Goal: Task Accomplishment & Management: Use online tool/utility

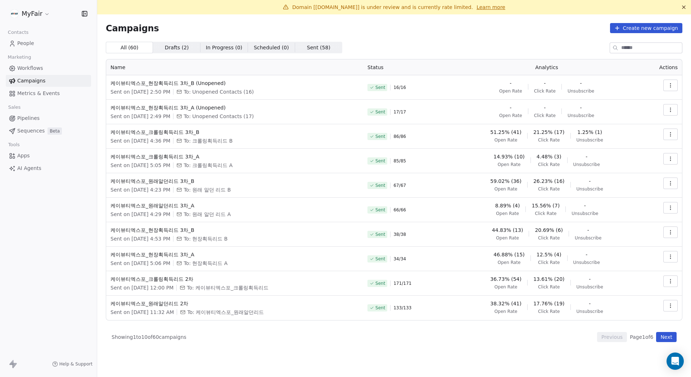
click at [390, 34] on div "Campaigns Create new campaign All ( 60 ) All ( 60 ) Drafts ( 2 ) Drafts ( 2 ) I…" at bounding box center [394, 182] width 576 height 319
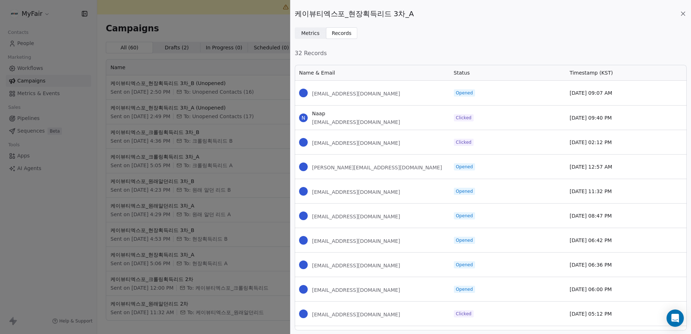
scroll to position [260, 386]
click at [140, 175] on div "케이뷰티엑스포_현장획득리드 3차_A Metrics Metrics Records Records 32 Records Name & Email Sta…" at bounding box center [345, 167] width 691 height 334
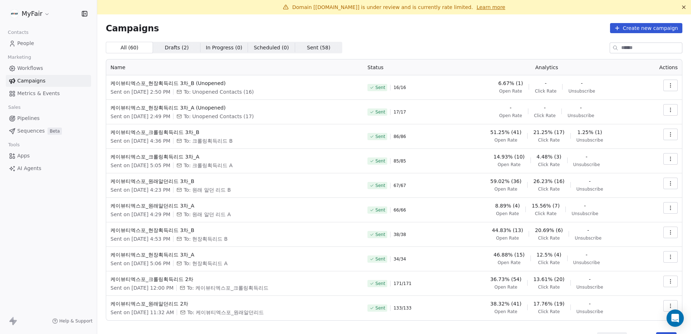
click at [667, 255] on icon "button" at bounding box center [670, 257] width 6 height 6
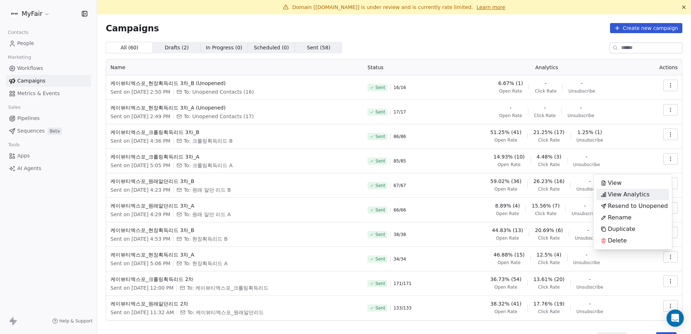
click at [634, 195] on span "View Analytics" at bounding box center [629, 194] width 42 height 9
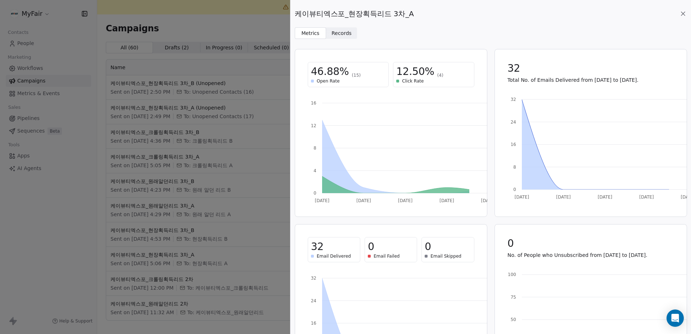
click at [339, 36] on span "Records" at bounding box center [341, 34] width 20 height 8
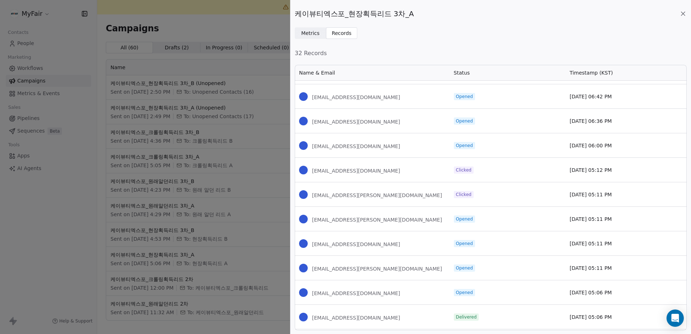
scroll to position [144, 0]
drag, startPoint x: 381, startPoint y: 197, endPoint x: 308, endPoint y: 194, distance: 72.8
click at [308, 194] on div "[EMAIL_ADDRESS][PERSON_NAME][DOMAIN_NAME]" at bounding box center [372, 194] width 155 height 24
copy span "[EMAIL_ADDRESS][PERSON_NAME][DOMAIN_NAME]"
click at [423, 218] on div "[EMAIL_ADDRESS][PERSON_NAME][DOMAIN_NAME]" at bounding box center [372, 218] width 155 height 24
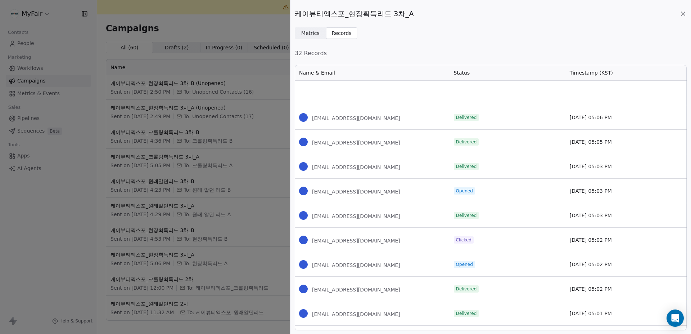
scroll to position [432, 0]
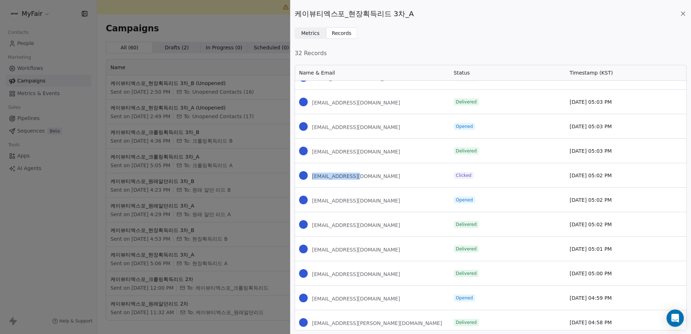
drag, startPoint x: 364, startPoint y: 175, endPoint x: 311, endPoint y: 177, distance: 52.9
click at [311, 177] on div "[EMAIL_ADDRESS][DOMAIN_NAME]" at bounding box center [372, 175] width 155 height 24
copy span "[EMAIL_ADDRESS][DOMAIN_NAME]"
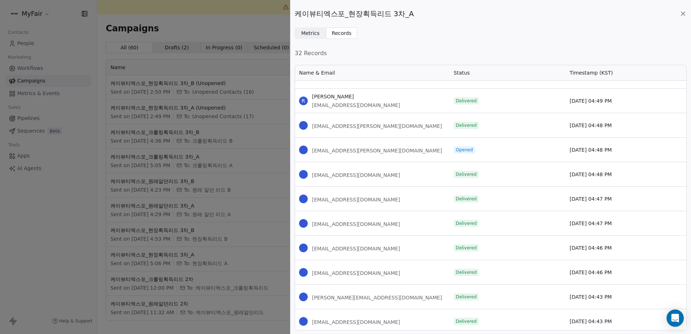
scroll to position [973, 0]
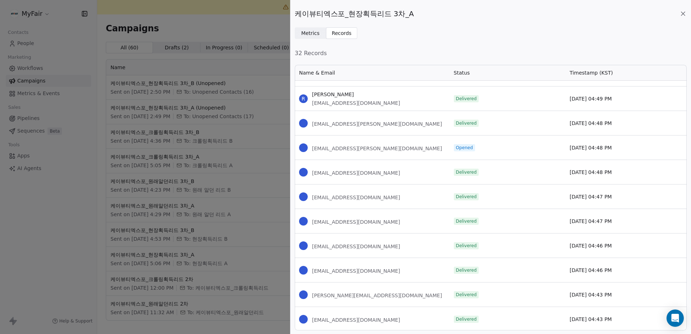
click at [681, 14] on icon at bounding box center [682, 13] width 7 height 7
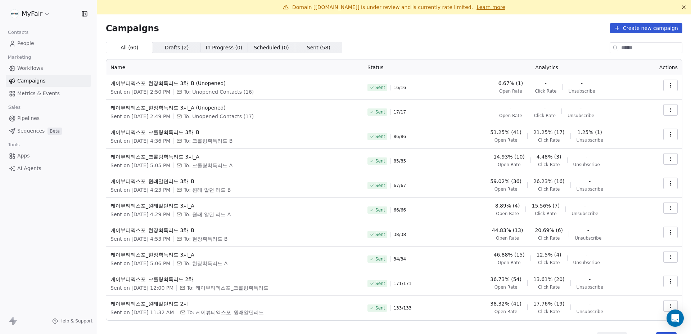
click at [663, 232] on button "button" at bounding box center [670, 232] width 14 height 12
click at [635, 258] on span "View Analytics" at bounding box center [629, 259] width 42 height 9
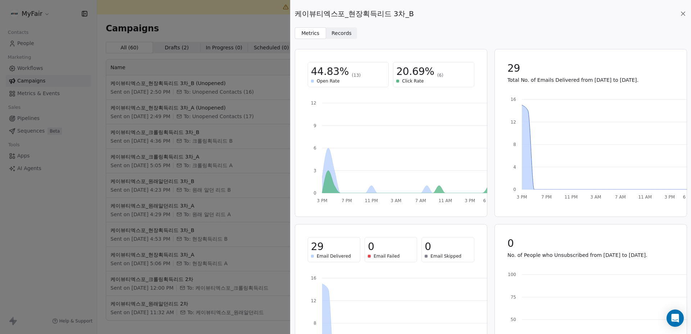
click at [345, 37] on span "Records Records" at bounding box center [341, 33] width 31 height 12
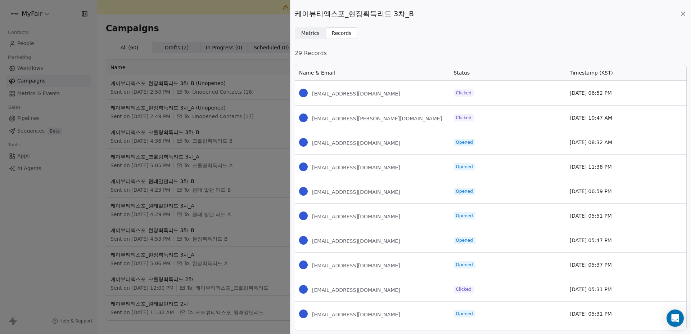
scroll to position [260, 386]
drag, startPoint x: 348, startPoint y: 98, endPoint x: 314, endPoint y: 96, distance: 33.8
click at [314, 96] on div "[EMAIL_ADDRESS][DOMAIN_NAME]" at bounding box center [372, 93] width 155 height 24
click at [360, 92] on div "[EMAIL_ADDRESS][DOMAIN_NAME]" at bounding box center [372, 93] width 155 height 24
drag, startPoint x: 364, startPoint y: 94, endPoint x: 310, endPoint y: 94, distance: 54.0
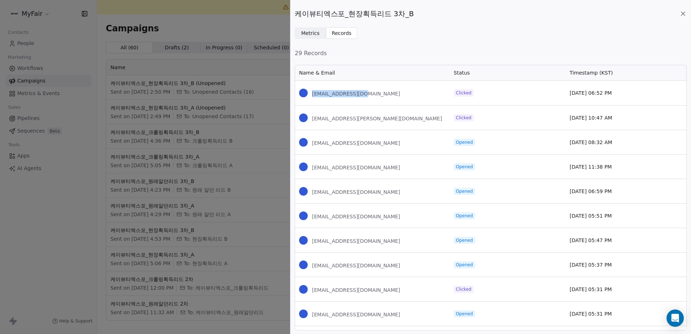
click at [310, 94] on div "[EMAIL_ADDRESS][DOMAIN_NAME]" at bounding box center [372, 93] width 155 height 24
copy span "[EMAIL_ADDRESS][DOMAIN_NAME]"
drag, startPoint x: 384, startPoint y: 119, endPoint x: 312, endPoint y: 120, distance: 72.0
click at [312, 120] on div "[EMAIL_ADDRESS][PERSON_NAME][DOMAIN_NAME]" at bounding box center [372, 117] width 155 height 24
copy span "[EMAIL_ADDRESS][PERSON_NAME][DOMAIN_NAME]"
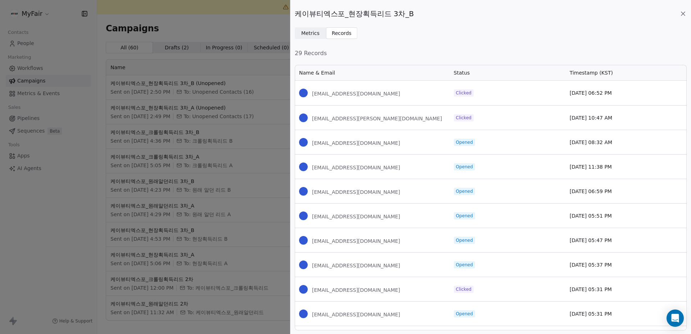
drag, startPoint x: 419, startPoint y: 148, endPoint x: 417, endPoint y: 157, distance: 8.8
click at [419, 148] on div "[EMAIL_ADDRESS][DOMAIN_NAME]" at bounding box center [372, 142] width 155 height 24
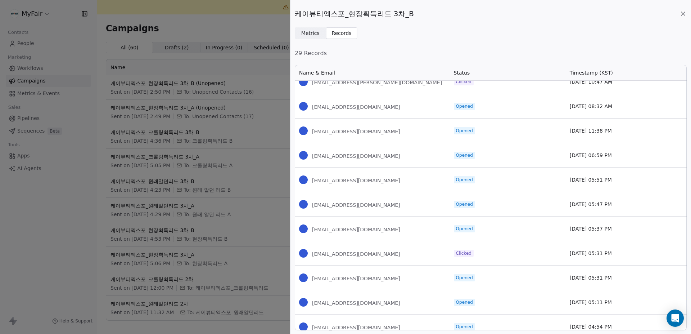
scroll to position [72, 0]
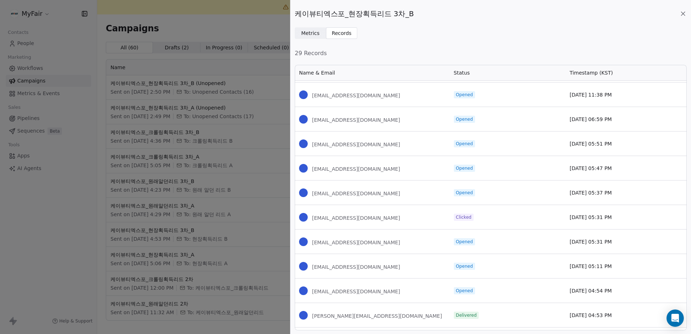
drag, startPoint x: 403, startPoint y: 218, endPoint x: 301, endPoint y: 218, distance: 101.5
click at [301, 218] on div "[EMAIL_ADDRESS][DOMAIN_NAME]" at bounding box center [372, 217] width 155 height 24
copy span "[EMAIL_ADDRESS][DOMAIN_NAME]"
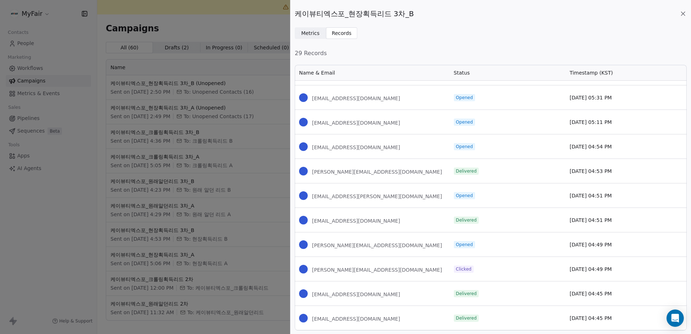
scroll to position [252, 0]
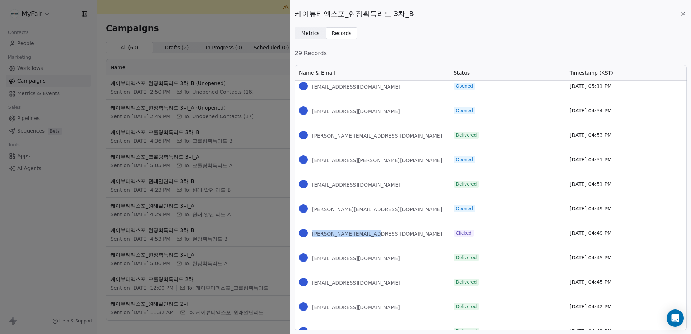
drag, startPoint x: 377, startPoint y: 230, endPoint x: 311, endPoint y: 233, distance: 66.3
click at [311, 233] on div "[PERSON_NAME][EMAIL_ADDRESS][DOMAIN_NAME]" at bounding box center [372, 233] width 155 height 24
copy span "[PERSON_NAME][EMAIL_ADDRESS][DOMAIN_NAME]"
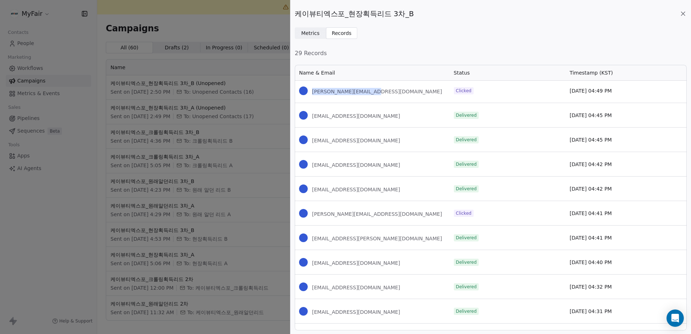
scroll to position [396, 0]
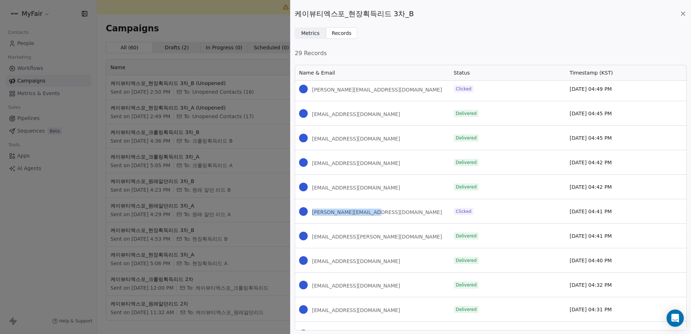
drag, startPoint x: 375, startPoint y: 213, endPoint x: 309, endPoint y: 214, distance: 66.6
click at [309, 214] on div "[PERSON_NAME][EMAIL_ADDRESS][DOMAIN_NAME]" at bounding box center [372, 211] width 155 height 24
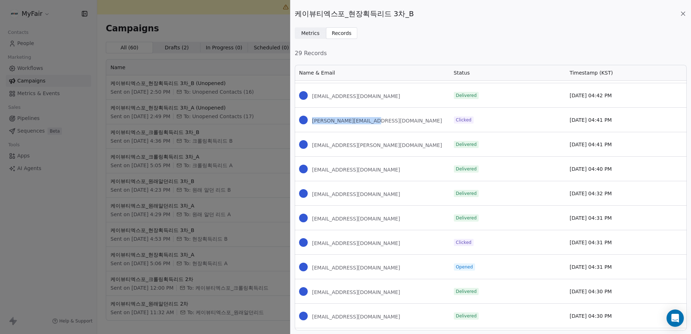
scroll to position [504, 0]
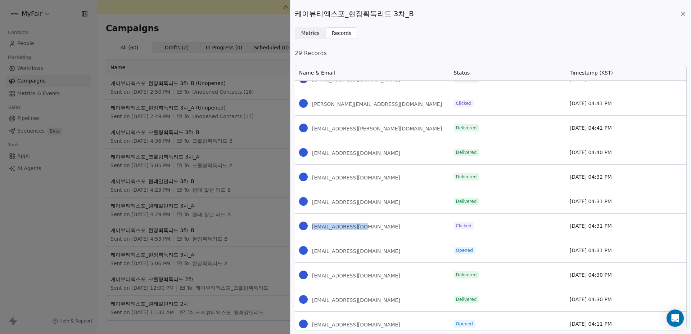
drag, startPoint x: 371, startPoint y: 222, endPoint x: 307, endPoint y: 225, distance: 64.1
click at [307, 225] on div "[EMAIL_ADDRESS][DOMAIN_NAME]" at bounding box center [372, 225] width 155 height 24
copy span "[EMAIL_ADDRESS][DOMAIN_NAME]"
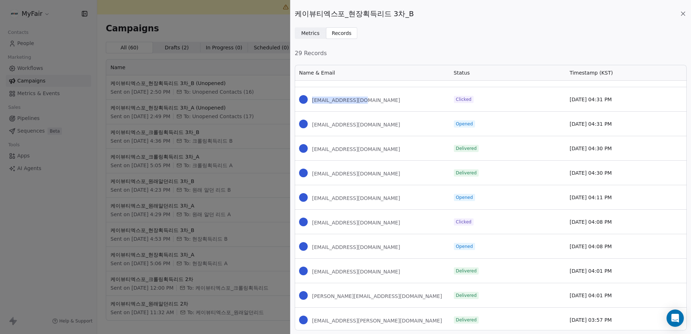
scroll to position [648, 0]
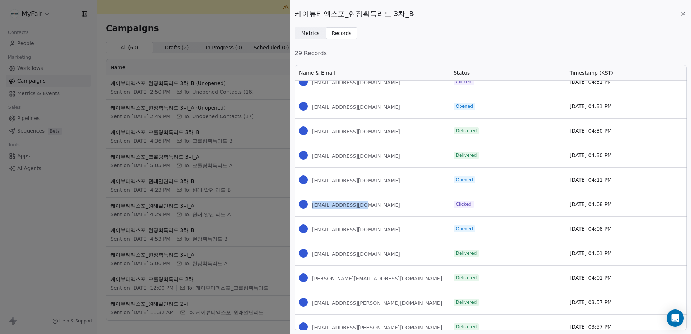
drag, startPoint x: 366, startPoint y: 206, endPoint x: 339, endPoint y: 208, distance: 27.7
click at [312, 206] on div "[EMAIL_ADDRESS][DOMAIN_NAME]" at bounding box center [372, 204] width 155 height 24
copy span "[EMAIL_ADDRESS][DOMAIN_NAME]"
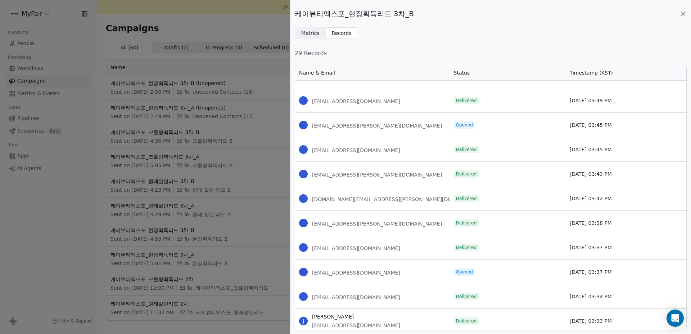
scroll to position [973, 0]
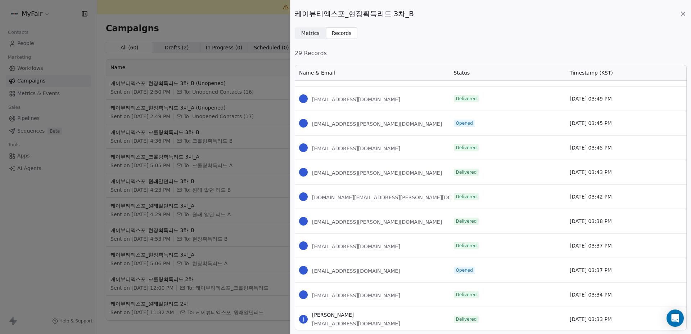
click at [684, 13] on icon at bounding box center [683, 14] width 4 height 4
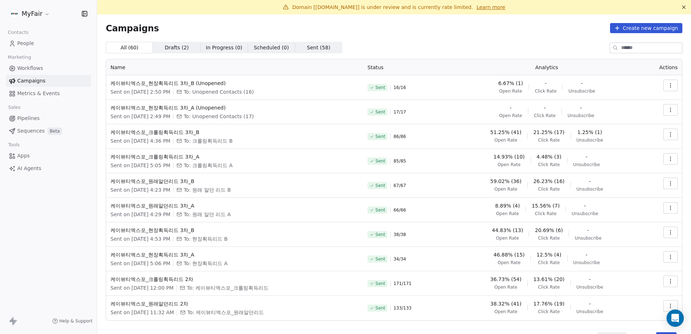
click at [667, 207] on icon "button" at bounding box center [670, 208] width 6 height 6
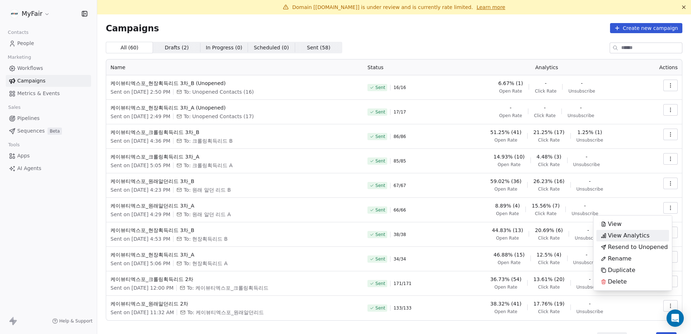
click at [630, 235] on span "View Analytics" at bounding box center [629, 235] width 42 height 9
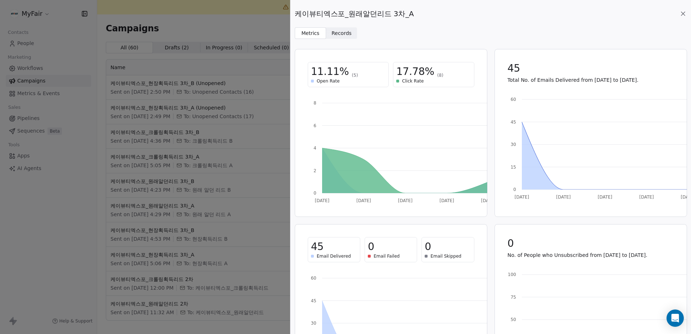
click at [346, 37] on span "Records Records" at bounding box center [341, 33] width 31 height 12
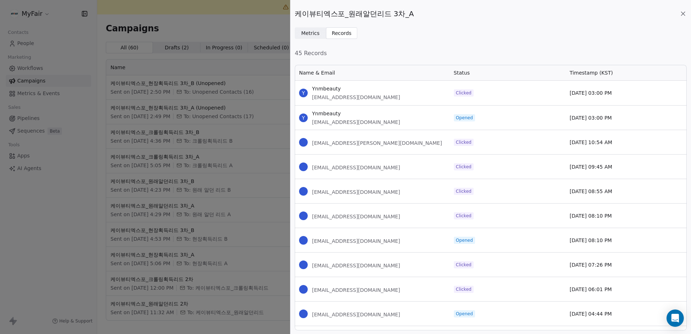
scroll to position [260, 386]
drag, startPoint x: 359, startPoint y: 85, endPoint x: 335, endPoint y: 88, distance: 24.0
click at [335, 88] on div "Y Ynmbeauty [EMAIL_ADDRESS][DOMAIN_NAME]" at bounding box center [372, 93] width 155 height 24
drag, startPoint x: 385, startPoint y: 95, endPoint x: 311, endPoint y: 97, distance: 73.4
click at [311, 97] on div "Y Ynmbeauty [EMAIL_ADDRESS][DOMAIN_NAME]" at bounding box center [372, 93] width 155 height 24
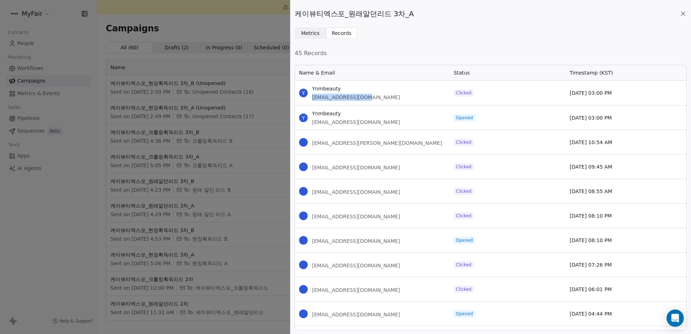
copy span "[EMAIL_ADDRESS][DOMAIN_NAME]"
drag, startPoint x: 420, startPoint y: 141, endPoint x: 311, endPoint y: 145, distance: 109.4
click at [311, 145] on div "[EMAIL_ADDRESS][PERSON_NAME][DOMAIN_NAME]" at bounding box center [372, 142] width 155 height 24
copy span "[EMAIL_ADDRESS][PERSON_NAME][DOMAIN_NAME]"
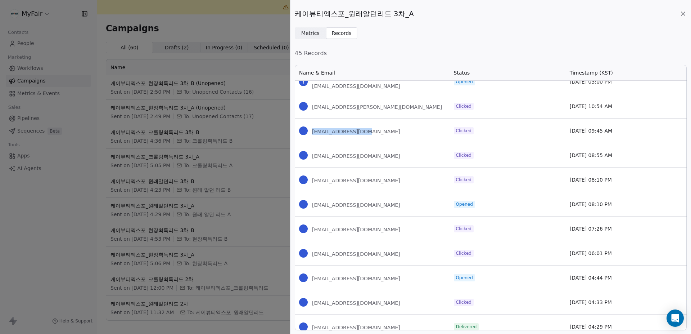
drag, startPoint x: 376, startPoint y: 131, endPoint x: 311, endPoint y: 133, distance: 65.9
click at [311, 133] on div "[EMAIL_ADDRESS][DOMAIN_NAME]" at bounding box center [372, 130] width 155 height 24
click at [380, 153] on div "[EMAIL_ADDRESS][DOMAIN_NAME]" at bounding box center [372, 155] width 155 height 24
drag, startPoint x: 373, startPoint y: 159, endPoint x: 308, endPoint y: 157, distance: 65.2
click at [308, 157] on div "[EMAIL_ADDRESS][DOMAIN_NAME]" at bounding box center [372, 155] width 155 height 24
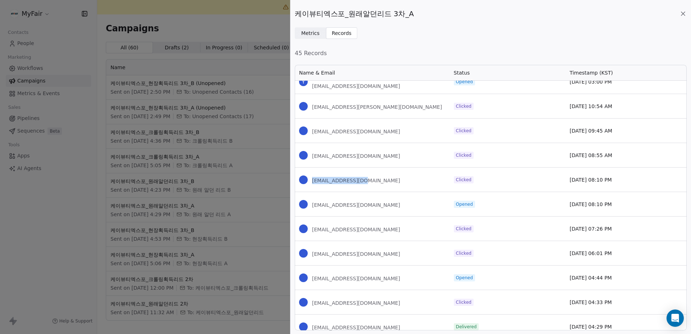
drag, startPoint x: 368, startPoint y: 178, endPoint x: 309, endPoint y: 180, distance: 58.3
click at [309, 180] on div "[EMAIL_ADDRESS][DOMAIN_NAME]" at bounding box center [372, 179] width 155 height 24
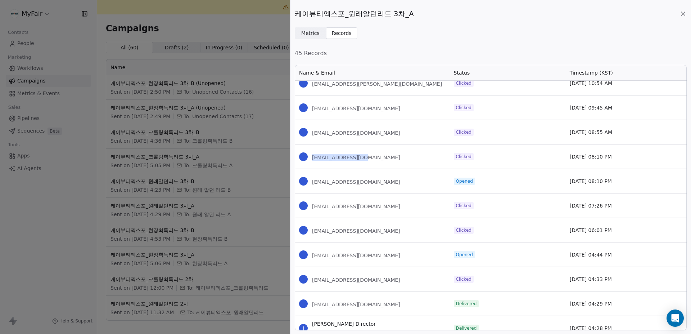
scroll to position [72, 0]
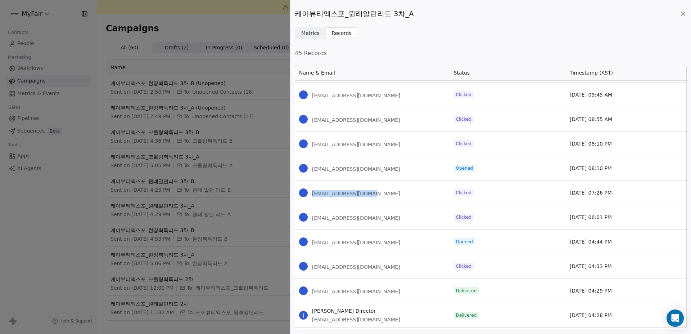
drag, startPoint x: 377, startPoint y: 195, endPoint x: 312, endPoint y: 196, distance: 65.8
click at [312, 196] on div "[EMAIL_ADDRESS][DOMAIN_NAME]" at bounding box center [372, 192] width 155 height 24
drag, startPoint x: 358, startPoint y: 219, endPoint x: 311, endPoint y: 219, distance: 47.5
click at [311, 219] on div "[EMAIL_ADDRESS][DOMAIN_NAME]" at bounding box center [372, 217] width 155 height 24
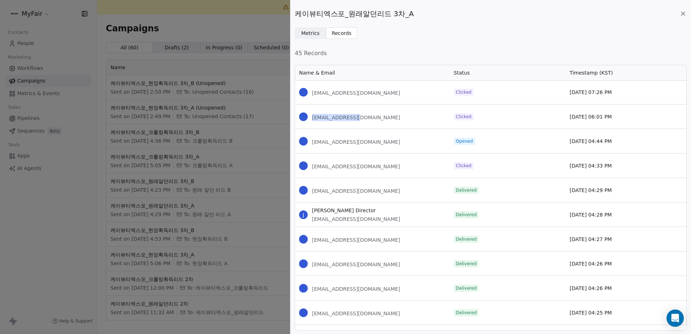
scroll to position [180, 0]
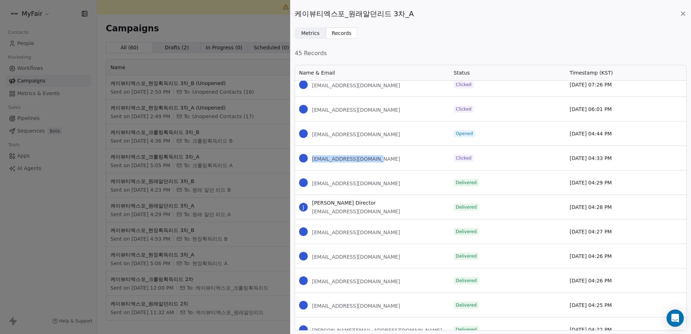
drag, startPoint x: 399, startPoint y: 158, endPoint x: 311, endPoint y: 161, distance: 87.8
click at [311, 161] on div "[EMAIL_ADDRESS][DOMAIN_NAME]" at bounding box center [372, 158] width 155 height 24
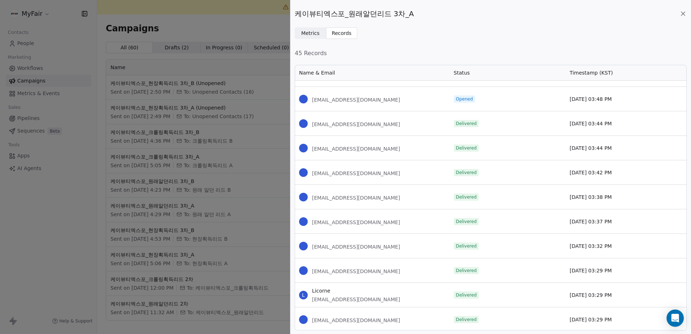
scroll to position [973, 0]
drag, startPoint x: 683, startPoint y: 14, endPoint x: 582, endPoint y: 63, distance: 111.8
click at [683, 14] on icon at bounding box center [683, 14] width 4 height 4
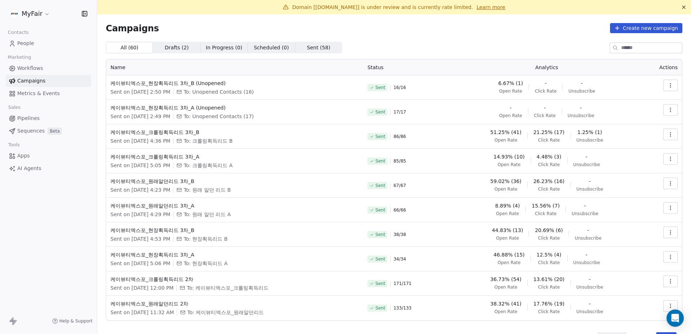
click at [663, 181] on button "button" at bounding box center [670, 183] width 14 height 12
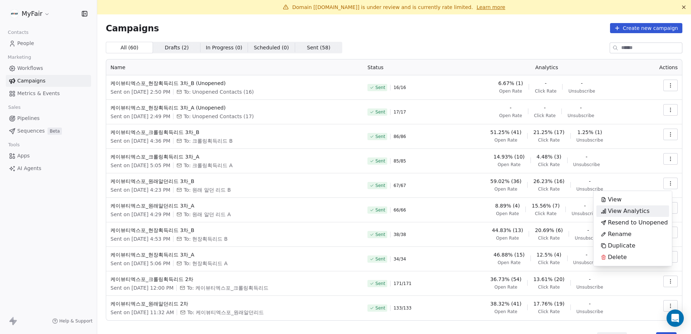
click at [645, 209] on span "View Analytics" at bounding box center [629, 211] width 42 height 9
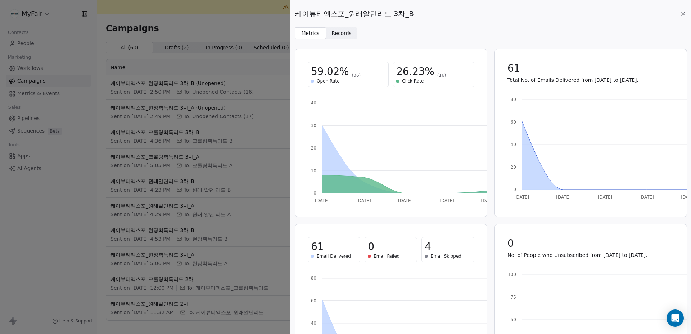
click at [331, 32] on span "Records" at bounding box center [341, 34] width 20 height 8
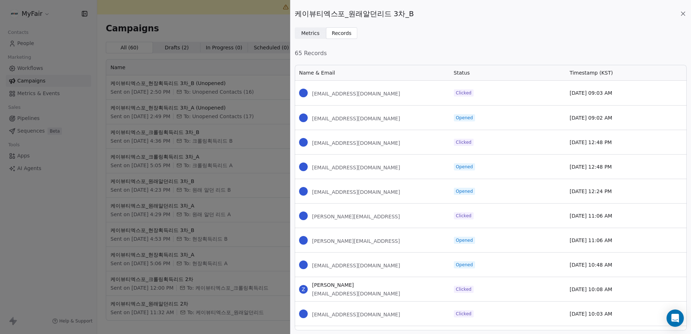
scroll to position [260, 386]
drag, startPoint x: 403, startPoint y: 94, endPoint x: 310, endPoint y: 96, distance: 93.6
click at [310, 96] on div "[EMAIL_ADDRESS][DOMAIN_NAME]" at bounding box center [372, 93] width 155 height 24
drag, startPoint x: 367, startPoint y: 144, endPoint x: 308, endPoint y: 146, distance: 59.0
click at [308, 146] on div "[EMAIL_ADDRESS][DOMAIN_NAME]" at bounding box center [372, 142] width 155 height 24
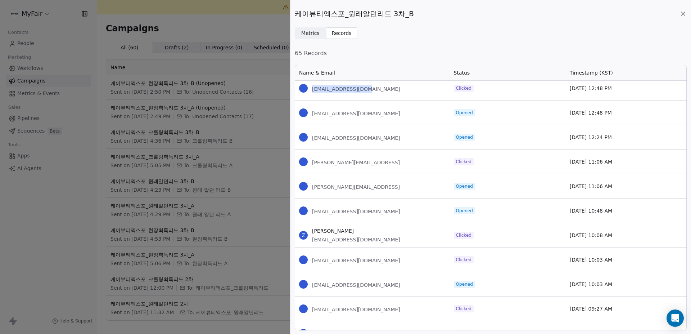
scroll to position [72, 0]
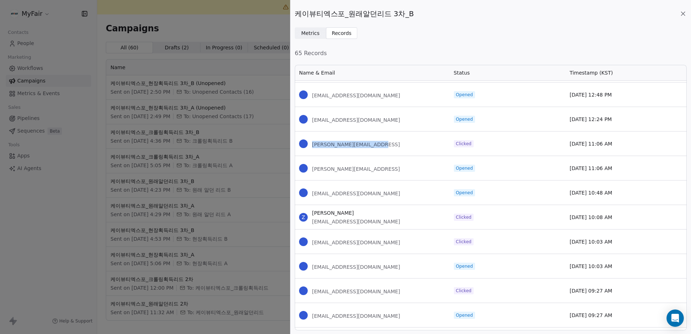
drag, startPoint x: 393, startPoint y: 150, endPoint x: 303, endPoint y: 152, distance: 90.0
click at [303, 152] on div "[PERSON_NAME][EMAIL_ADDRESS]" at bounding box center [372, 143] width 155 height 24
click at [385, 214] on div "Z [PERSON_NAME] [EMAIL_ADDRESS][DOMAIN_NAME]" at bounding box center [372, 217] width 155 height 24
drag, startPoint x: 373, startPoint y: 223, endPoint x: 311, endPoint y: 225, distance: 61.9
click at [311, 225] on div "Z [PERSON_NAME] [EMAIL_ADDRESS][DOMAIN_NAME]" at bounding box center [372, 217] width 155 height 24
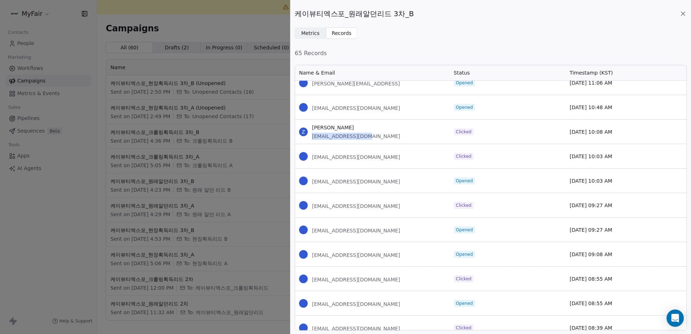
scroll to position [180, 0]
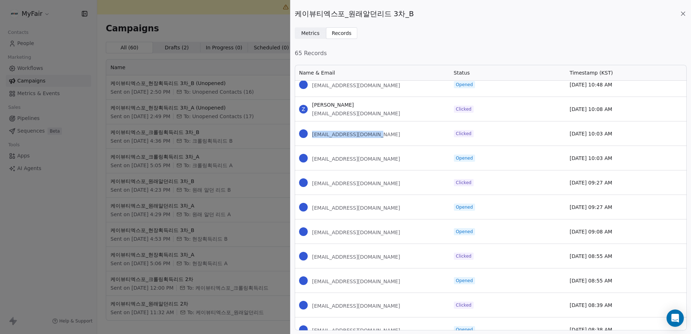
drag, startPoint x: 377, startPoint y: 134, endPoint x: 312, endPoint y: 137, distance: 65.9
click at [312, 137] on div "[EMAIL_ADDRESS][DOMAIN_NAME]" at bounding box center [372, 133] width 155 height 24
drag, startPoint x: 369, startPoint y: 185, endPoint x: 312, endPoint y: 185, distance: 57.2
click at [312, 185] on div "[EMAIL_ADDRESS][DOMAIN_NAME]" at bounding box center [372, 182] width 155 height 24
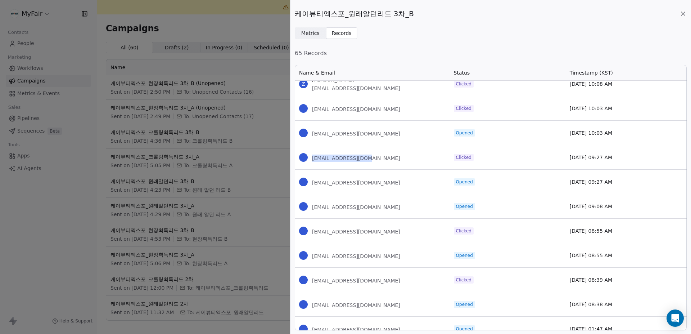
scroll to position [216, 0]
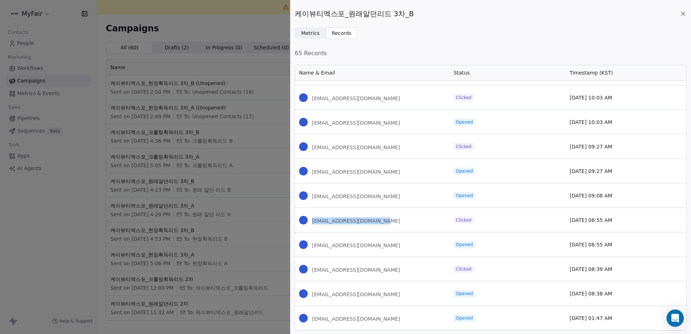
drag, startPoint x: 390, startPoint y: 221, endPoint x: 311, endPoint y: 223, distance: 79.2
click at [311, 223] on div "[EMAIL_ADDRESS][DOMAIN_NAME]" at bounding box center [372, 220] width 155 height 24
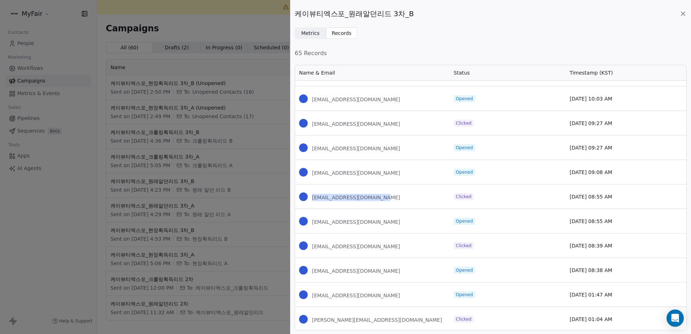
scroll to position [252, 0]
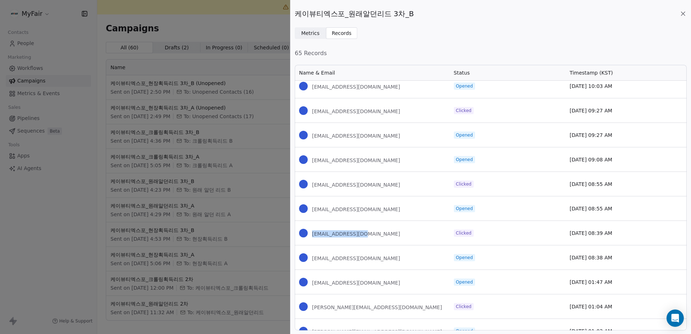
drag, startPoint x: 364, startPoint y: 234, endPoint x: 311, endPoint y: 237, distance: 53.0
click at [311, 237] on div "[EMAIL_ADDRESS][DOMAIN_NAME]" at bounding box center [372, 233] width 155 height 24
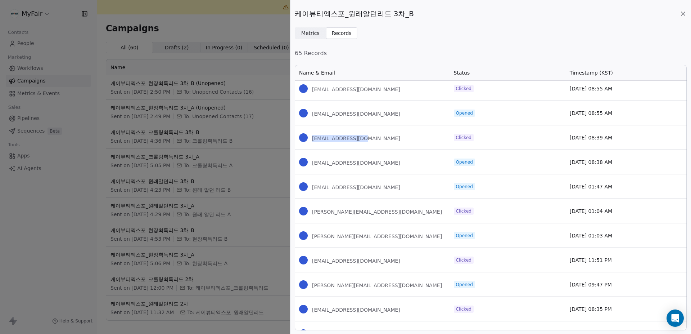
scroll to position [360, 0]
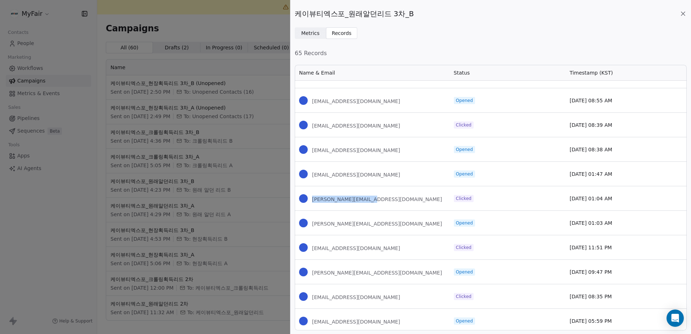
drag, startPoint x: 393, startPoint y: 199, endPoint x: 310, endPoint y: 200, distance: 83.1
click at [310, 200] on div "[PERSON_NAME][EMAIL_ADDRESS][DOMAIN_NAME]" at bounding box center [372, 198] width 155 height 24
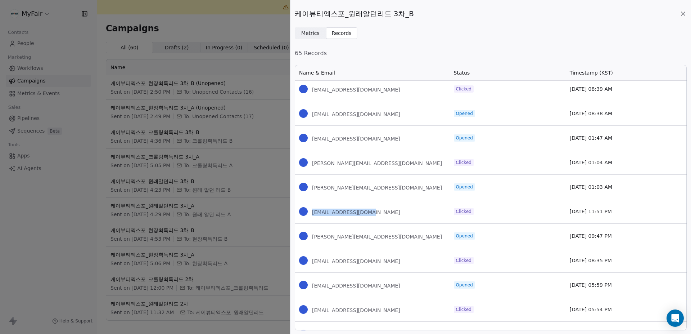
drag, startPoint x: 390, startPoint y: 210, endPoint x: 310, endPoint y: 217, distance: 80.2
click at [310, 217] on div "[EMAIL_ADDRESS][DOMAIN_NAME]" at bounding box center [372, 211] width 155 height 24
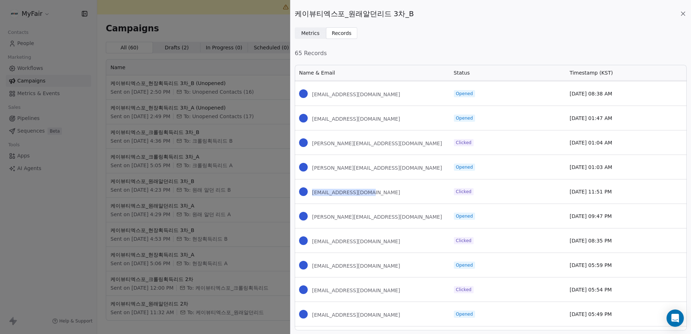
scroll to position [432, 0]
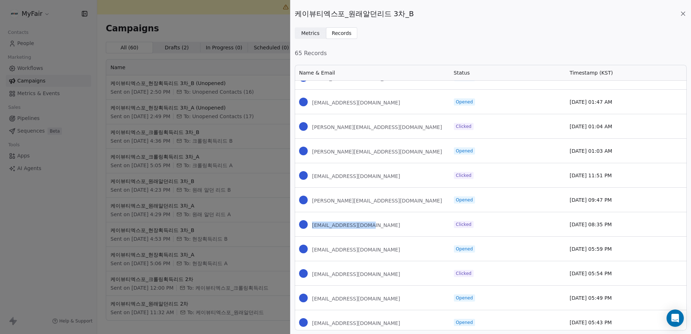
drag, startPoint x: 377, startPoint y: 228, endPoint x: 303, endPoint y: 229, distance: 74.8
click at [303, 229] on div "[EMAIL_ADDRESS][DOMAIN_NAME]" at bounding box center [372, 224] width 155 height 24
drag, startPoint x: 364, startPoint y: 272, endPoint x: 309, endPoint y: 276, distance: 55.5
click at [309, 276] on div "[EMAIL_ADDRESS][DOMAIN_NAME]" at bounding box center [372, 273] width 155 height 24
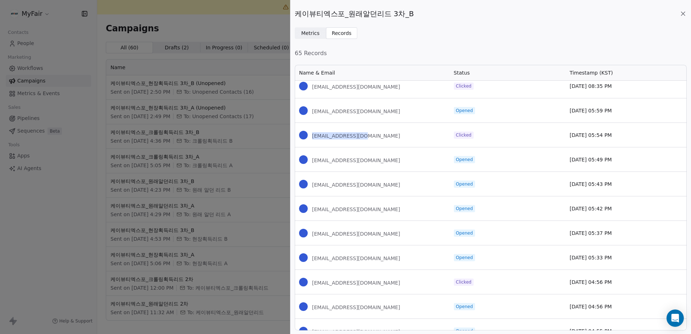
scroll to position [612, 0]
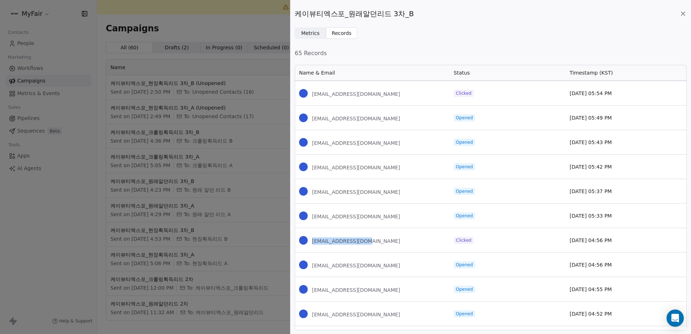
drag, startPoint x: 384, startPoint y: 239, endPoint x: 312, endPoint y: 240, distance: 71.6
click at [312, 240] on div "[EMAIL_ADDRESS][DOMAIN_NAME]" at bounding box center [372, 240] width 155 height 24
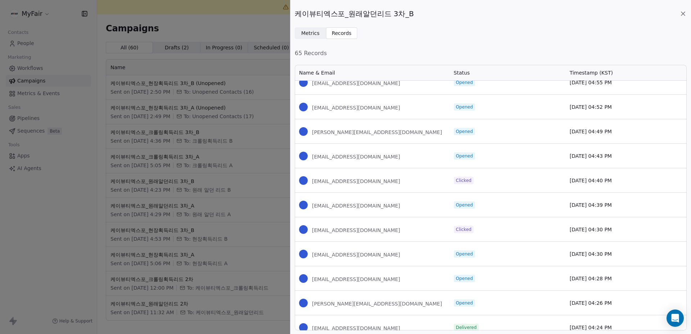
scroll to position [828, 0]
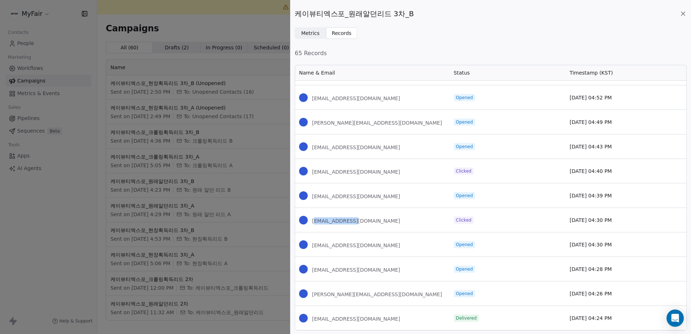
drag, startPoint x: 366, startPoint y: 222, endPoint x: 313, endPoint y: 222, distance: 52.9
click at [313, 222] on div "[EMAIL_ADDRESS][DOMAIN_NAME]" at bounding box center [372, 220] width 155 height 24
click at [361, 219] on div "[EMAIL_ADDRESS][DOMAIN_NAME]" at bounding box center [372, 220] width 155 height 24
click at [365, 217] on div "[EMAIL_ADDRESS][DOMAIN_NAME]" at bounding box center [372, 220] width 155 height 24
click at [371, 225] on div "[EMAIL_ADDRESS][DOMAIN_NAME]" at bounding box center [372, 220] width 155 height 24
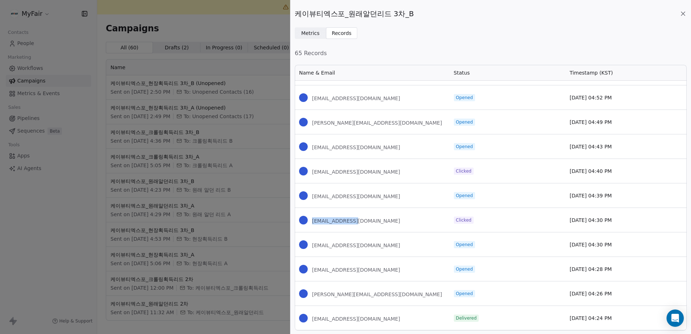
drag, startPoint x: 367, startPoint y: 219, endPoint x: 302, endPoint y: 222, distance: 64.5
click at [302, 222] on div "[EMAIL_ADDRESS][DOMAIN_NAME]" at bounding box center [372, 220] width 155 height 24
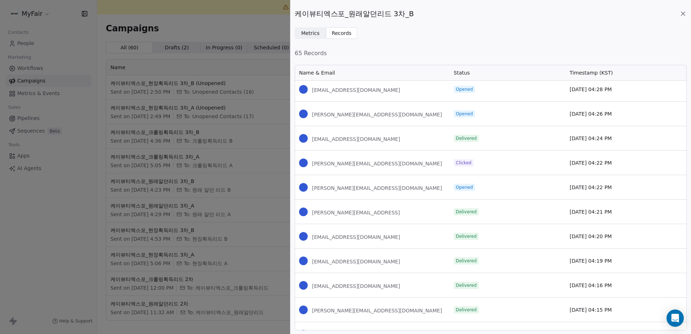
scroll to position [1007, 0]
drag, startPoint x: 382, startPoint y: 161, endPoint x: 311, endPoint y: 166, distance: 71.8
click at [311, 166] on div "[PERSON_NAME][EMAIL_ADDRESS][DOMAIN_NAME]" at bounding box center [372, 162] width 155 height 24
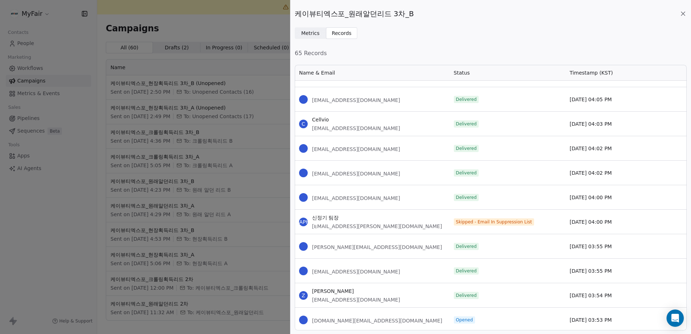
scroll to position [1585, 0]
click at [680, 14] on icon at bounding box center [682, 13] width 7 height 7
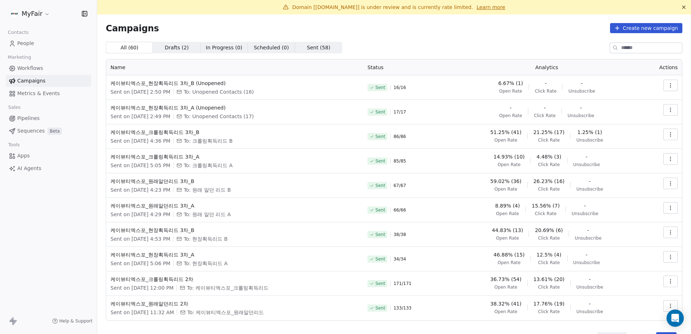
click at [672, 158] on button "button" at bounding box center [670, 159] width 14 height 12
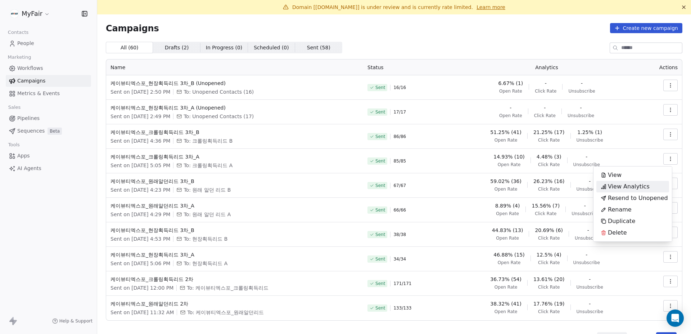
click at [635, 186] on span "View Analytics" at bounding box center [629, 186] width 42 height 9
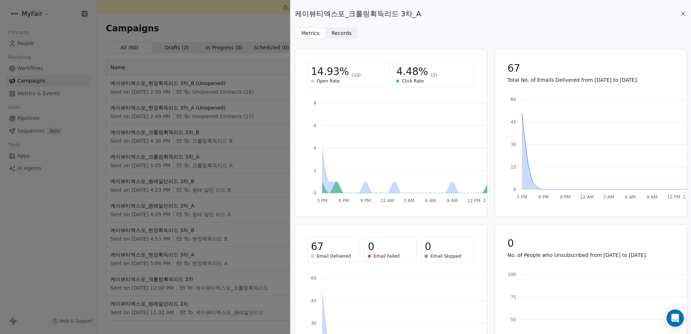
click at [343, 32] on span "Records" at bounding box center [341, 34] width 20 height 8
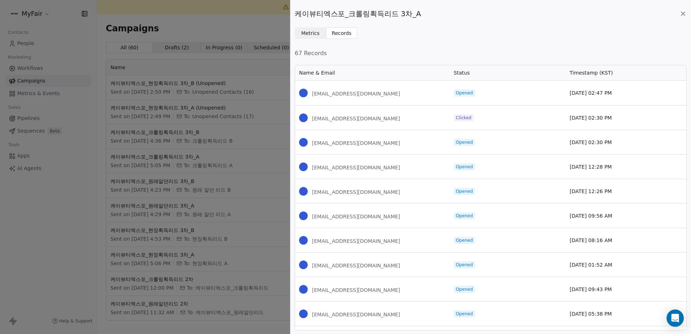
scroll to position [260, 386]
drag, startPoint x: 377, startPoint y: 118, endPoint x: 312, endPoint y: 119, distance: 65.1
click at [312, 119] on div "[EMAIL_ADDRESS][DOMAIN_NAME]" at bounding box center [372, 117] width 155 height 24
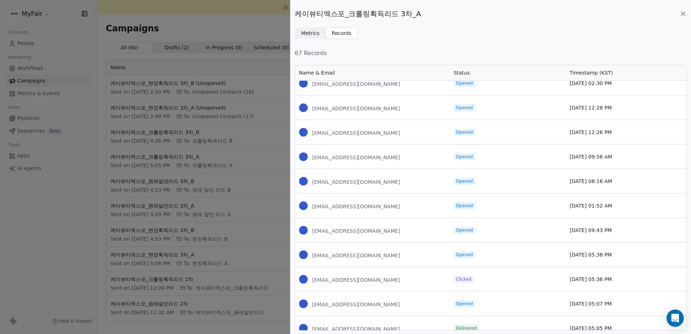
scroll to position [72, 0]
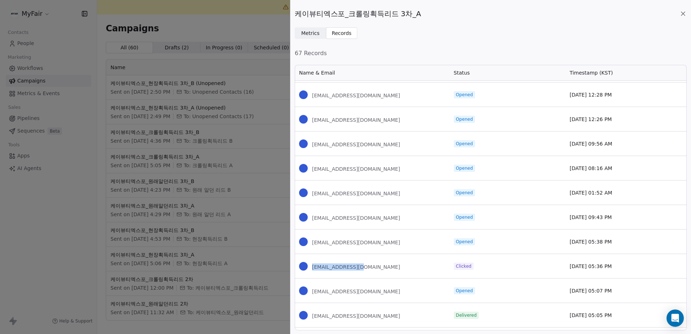
drag, startPoint x: 402, startPoint y: 260, endPoint x: 312, endPoint y: 265, distance: 90.1
click at [312, 265] on div "[EMAIL_ADDRESS][DOMAIN_NAME]" at bounding box center [372, 266] width 155 height 24
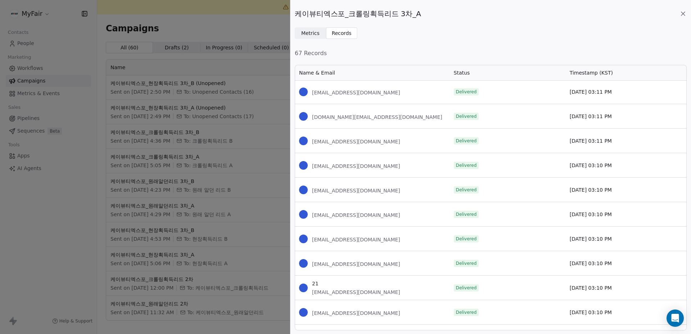
scroll to position [1331, 0]
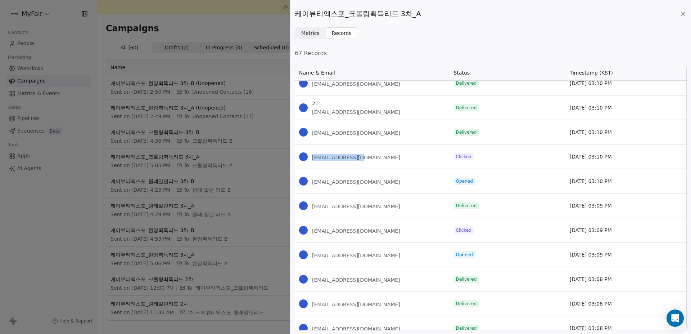
drag, startPoint x: 373, startPoint y: 161, endPoint x: 312, endPoint y: 158, distance: 61.2
click at [312, 158] on div "[EMAIL_ADDRESS][DOMAIN_NAME]" at bounding box center [372, 156] width 155 height 24
drag, startPoint x: 379, startPoint y: 228, endPoint x: 309, endPoint y: 234, distance: 70.0
click at [309, 234] on div "[EMAIL_ADDRESS][DOMAIN_NAME]" at bounding box center [372, 230] width 155 height 24
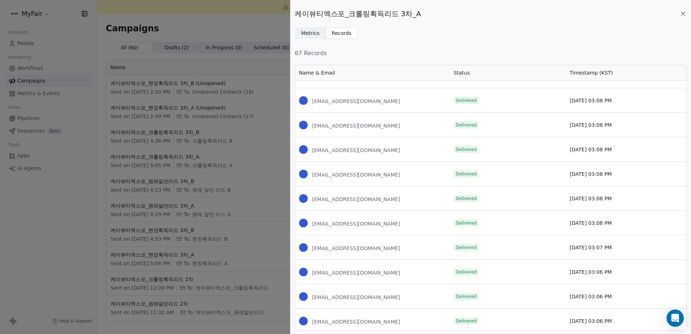
scroll to position [1585, 0]
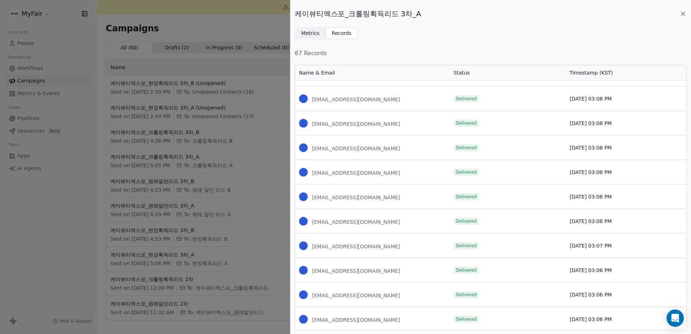
click at [679, 14] on div "케이뷰티엑스포_크롤링획득리드 3차_A" at bounding box center [491, 14] width 392 height 10
click at [680, 14] on icon at bounding box center [682, 13] width 7 height 7
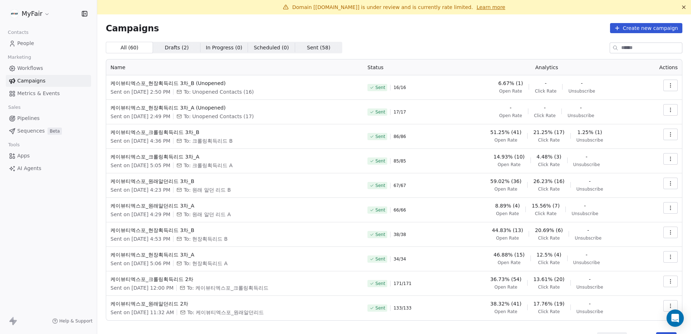
drag, startPoint x: 667, startPoint y: 132, endPoint x: 662, endPoint y: 131, distance: 4.4
click at [667, 132] on icon "button" at bounding box center [670, 134] width 6 height 6
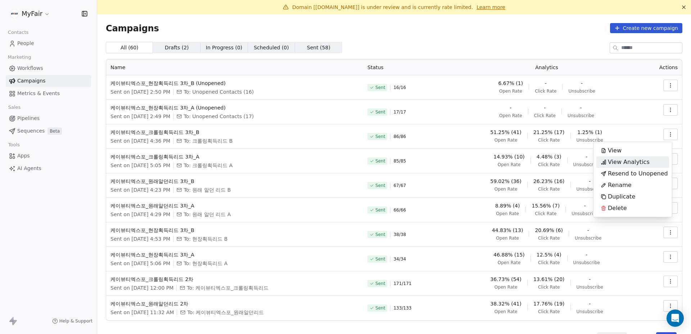
click at [630, 159] on span "View Analytics" at bounding box center [629, 162] width 42 height 9
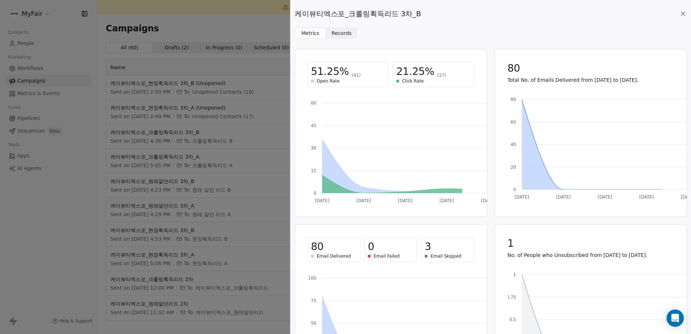
click at [345, 34] on span "Records" at bounding box center [341, 34] width 20 height 8
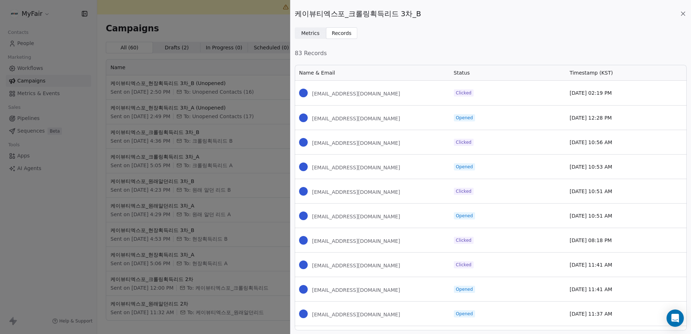
scroll to position [260, 386]
drag, startPoint x: 356, startPoint y: 95, endPoint x: 308, endPoint y: 97, distance: 48.2
click at [308, 97] on div "[EMAIL_ADDRESS][DOMAIN_NAME]" at bounding box center [372, 93] width 155 height 24
drag, startPoint x: 368, startPoint y: 144, endPoint x: 310, endPoint y: 145, distance: 58.7
click at [310, 145] on div "[EMAIL_ADDRESS][DOMAIN_NAME]" at bounding box center [372, 142] width 155 height 24
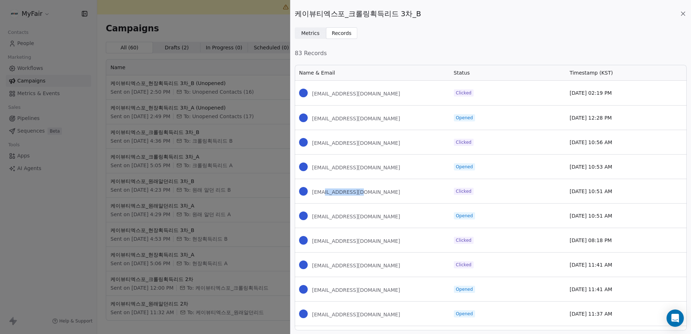
drag, startPoint x: 361, startPoint y: 190, endPoint x: 368, endPoint y: 198, distance: 11.2
click at [322, 193] on div "[EMAIL_ADDRESS][DOMAIN_NAME]" at bounding box center [372, 191] width 155 height 24
click at [393, 202] on div "[EMAIL_ADDRESS][DOMAIN_NAME]" at bounding box center [372, 191] width 155 height 24
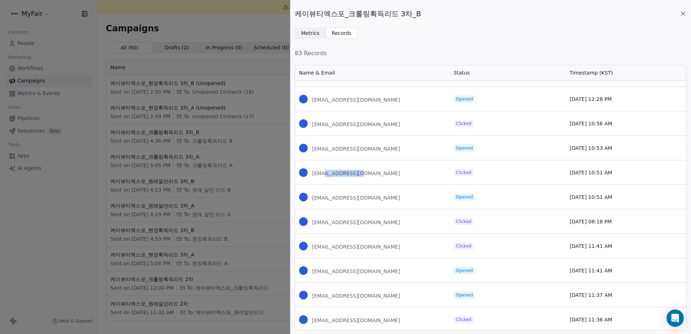
scroll to position [36, 0]
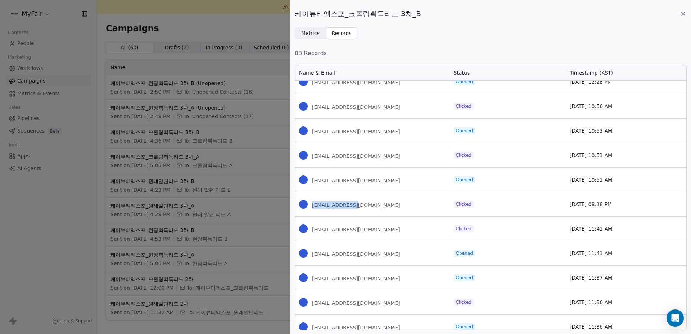
drag, startPoint x: 347, startPoint y: 206, endPoint x: 306, endPoint y: 211, distance: 40.9
click at [306, 211] on div "[EMAIL_ADDRESS][DOMAIN_NAME]" at bounding box center [372, 204] width 155 height 24
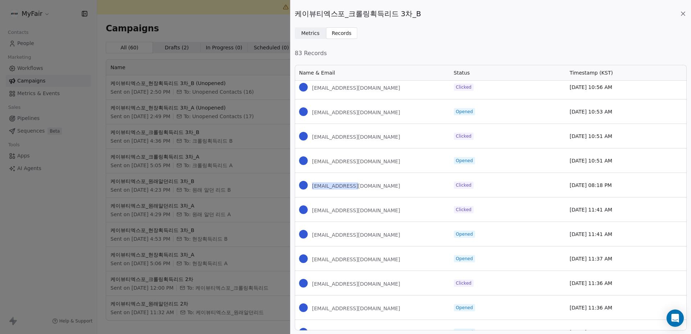
scroll to position [72, 0]
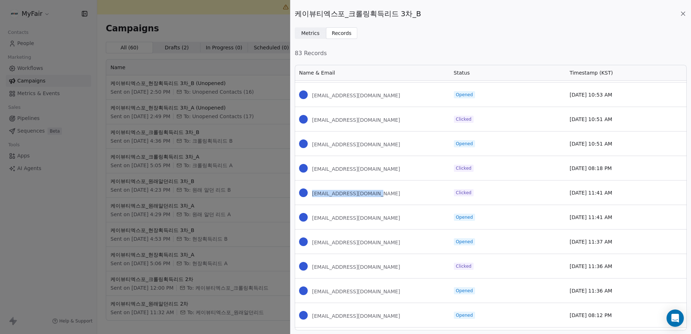
drag, startPoint x: 392, startPoint y: 194, endPoint x: 309, endPoint y: 196, distance: 82.4
click at [309, 196] on div "[EMAIL_ADDRESS][DOMAIN_NAME]" at bounding box center [372, 192] width 155 height 24
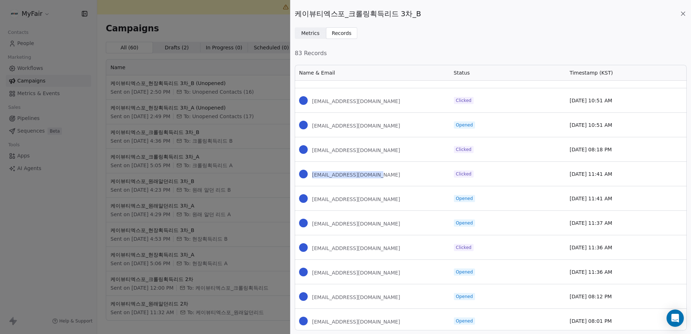
scroll to position [108, 0]
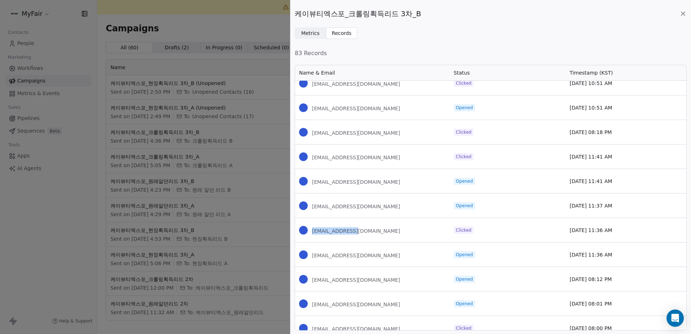
drag, startPoint x: 364, startPoint y: 233, endPoint x: 305, endPoint y: 234, distance: 59.7
click at [305, 234] on div "[EMAIL_ADDRESS][DOMAIN_NAME]" at bounding box center [372, 230] width 155 height 24
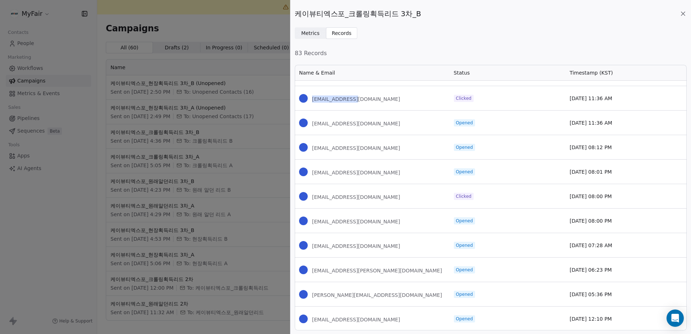
scroll to position [252, 0]
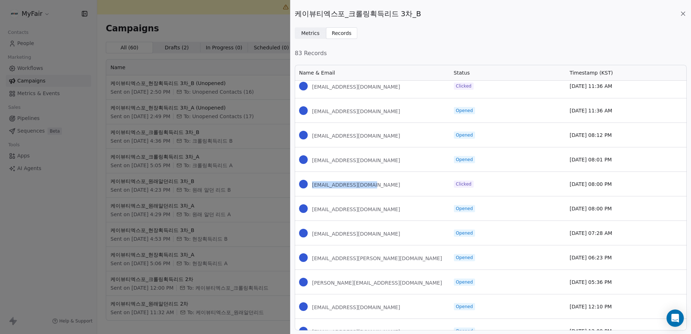
drag, startPoint x: 377, startPoint y: 183, endPoint x: 306, endPoint y: 185, distance: 71.3
click at [307, 185] on div "[EMAIL_ADDRESS][DOMAIN_NAME]" at bounding box center [372, 184] width 155 height 24
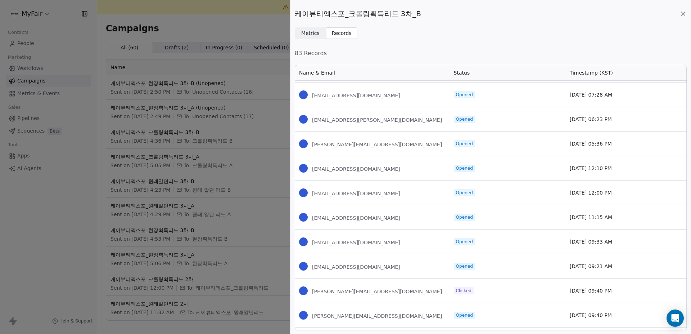
scroll to position [432, 0]
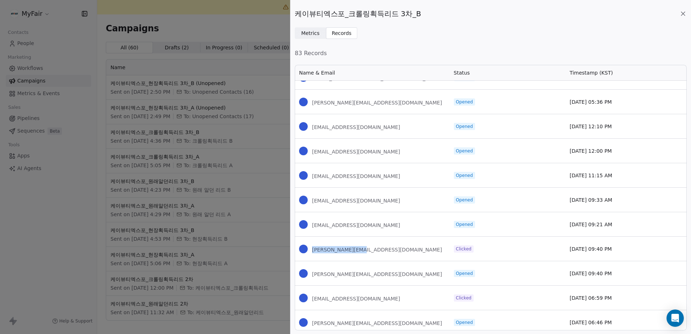
drag, startPoint x: 386, startPoint y: 243, endPoint x: 298, endPoint y: 249, distance: 88.4
click at [298, 249] on div "[PERSON_NAME][EMAIL_ADDRESS][DOMAIN_NAME]" at bounding box center [372, 248] width 155 height 24
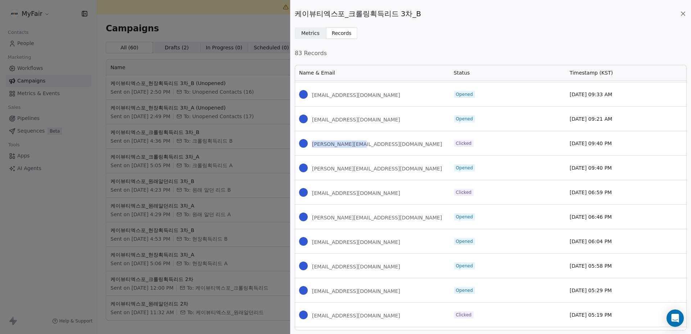
scroll to position [540, 0]
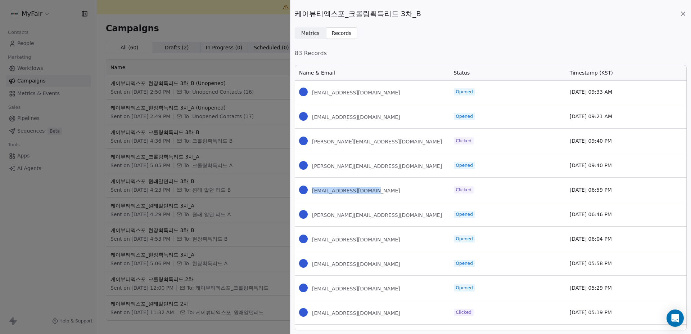
drag, startPoint x: 375, startPoint y: 190, endPoint x: 307, endPoint y: 191, distance: 68.0
click at [307, 191] on div "[EMAIL_ADDRESS][DOMAIN_NAME]" at bounding box center [372, 189] width 155 height 24
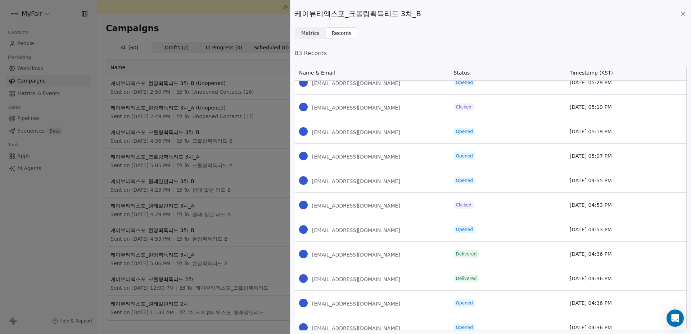
scroll to position [756, 0]
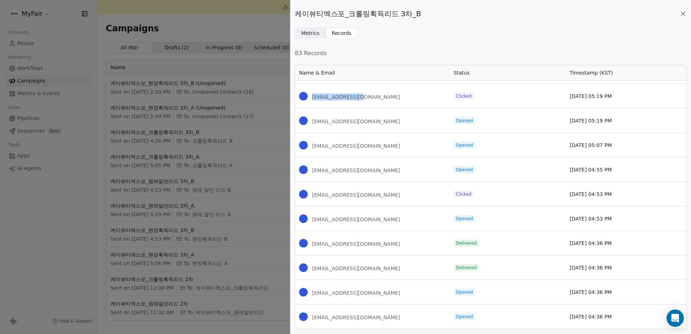
drag, startPoint x: 376, startPoint y: 99, endPoint x: 311, endPoint y: 99, distance: 65.5
click at [311, 99] on div "[EMAIL_ADDRESS][DOMAIN_NAME]" at bounding box center [372, 96] width 155 height 24
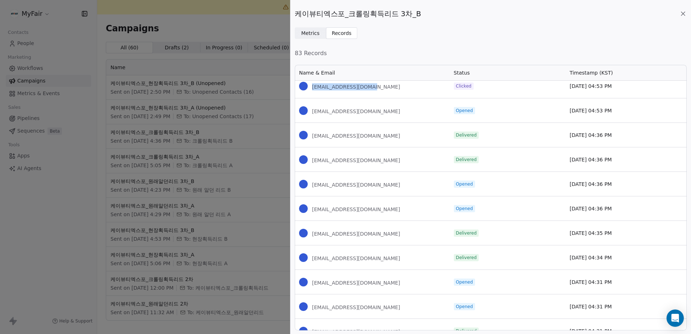
scroll to position [861, 0]
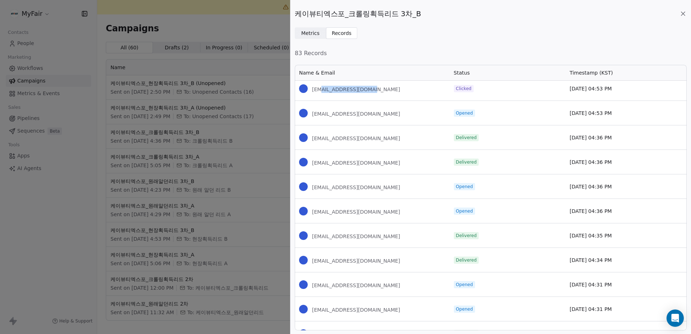
drag, startPoint x: 373, startPoint y: 86, endPoint x: 319, endPoint y: 91, distance: 54.6
click at [319, 91] on div "[EMAIL_ADDRESS][DOMAIN_NAME]" at bounding box center [372, 88] width 155 height 24
click at [383, 91] on div "[EMAIL_ADDRESS][DOMAIN_NAME]" at bounding box center [372, 88] width 155 height 24
drag, startPoint x: 379, startPoint y: 90, endPoint x: 312, endPoint y: 92, distance: 66.9
click at [312, 92] on div "[EMAIL_ADDRESS][DOMAIN_NAME]" at bounding box center [372, 88] width 155 height 24
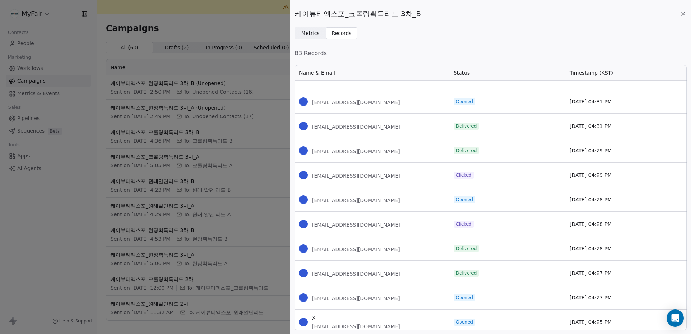
scroll to position [1077, 0]
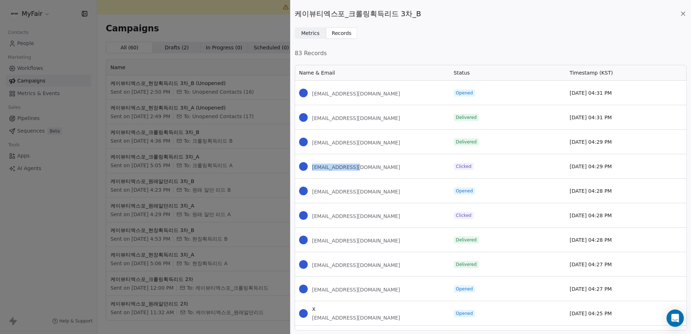
drag, startPoint x: 375, startPoint y: 162, endPoint x: 307, endPoint y: 165, distance: 68.1
click at [307, 165] on div "[EMAIL_ADDRESS][DOMAIN_NAME]" at bounding box center [372, 166] width 155 height 24
drag, startPoint x: 360, startPoint y: 218, endPoint x: 309, endPoint y: 222, distance: 50.6
click at [309, 222] on div "[EMAIL_ADDRESS][DOMAIN_NAME]" at bounding box center [372, 215] width 155 height 24
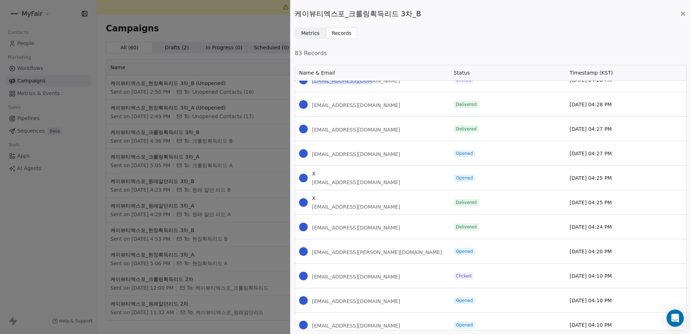
scroll to position [1257, 0]
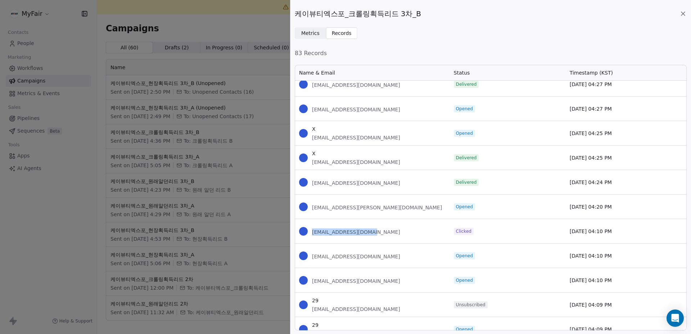
drag, startPoint x: 381, startPoint y: 229, endPoint x: 307, endPoint y: 231, distance: 74.1
click at [307, 231] on div "[EMAIL_ADDRESS][DOMAIN_NAME]" at bounding box center [372, 231] width 155 height 24
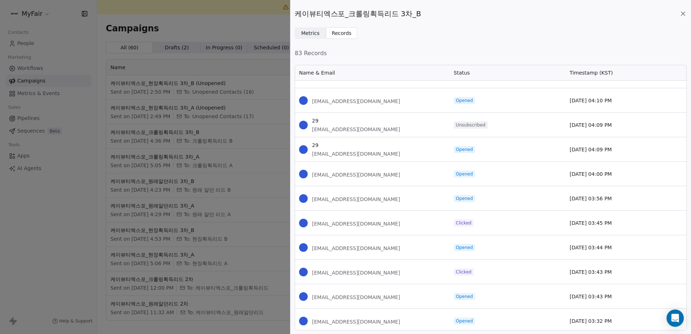
scroll to position [1437, 0]
drag, startPoint x: 408, startPoint y: 218, endPoint x: 309, endPoint y: 222, distance: 99.4
click at [309, 222] on div "[EMAIL_ADDRESS][DOMAIN_NAME]" at bounding box center [372, 222] width 155 height 24
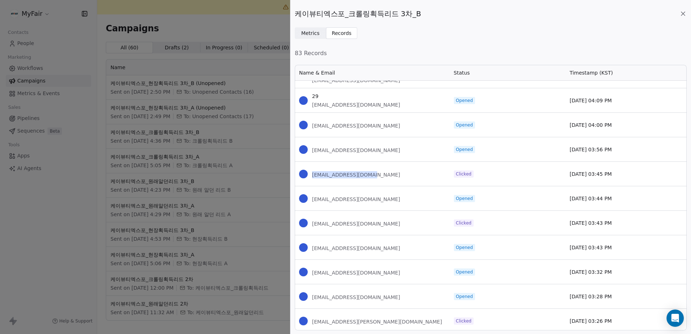
scroll to position [1509, 0]
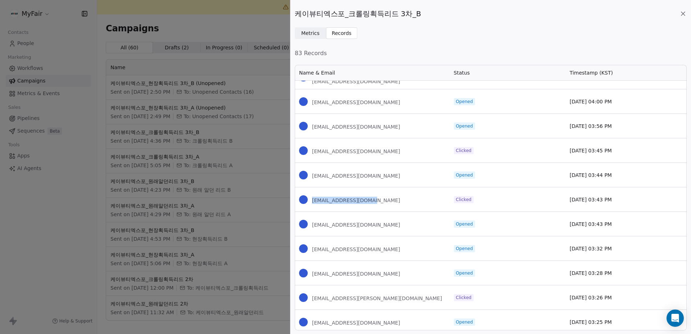
drag, startPoint x: 377, startPoint y: 200, endPoint x: 310, endPoint y: 201, distance: 66.6
click at [310, 201] on div "[EMAIL_ADDRESS][DOMAIN_NAME]" at bounding box center [372, 199] width 155 height 24
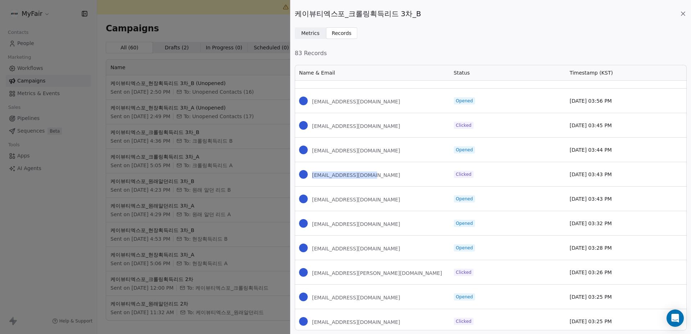
scroll to position [1581, 0]
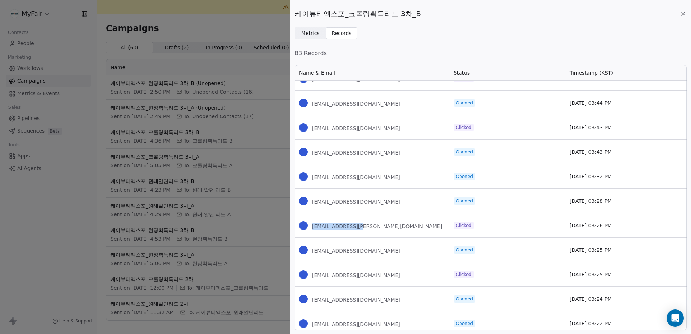
drag, startPoint x: 376, startPoint y: 227, endPoint x: 311, endPoint y: 226, distance: 65.1
click at [311, 226] on div "[EMAIL_ADDRESS][PERSON_NAME][DOMAIN_NAME]" at bounding box center [372, 225] width 155 height 24
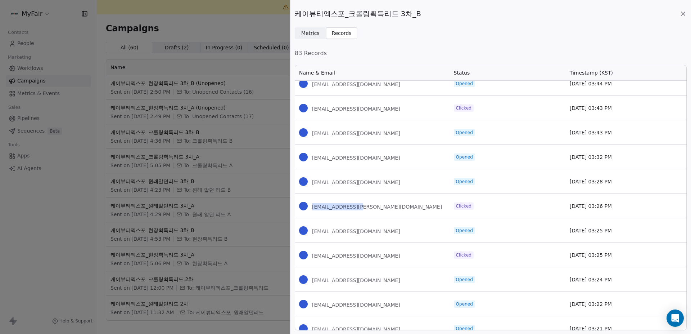
scroll to position [1617, 0]
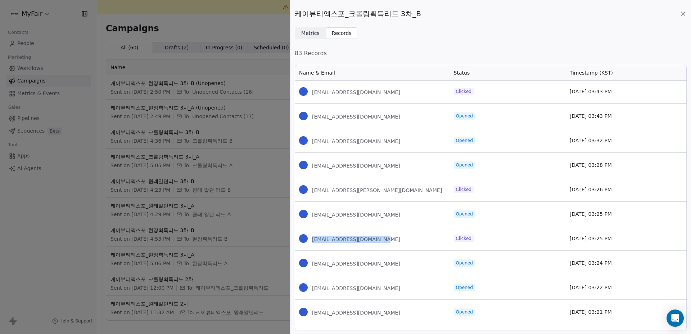
drag, startPoint x: 396, startPoint y: 241, endPoint x: 310, endPoint y: 245, distance: 86.4
click at [310, 245] on div "[EMAIL_ADDRESS][DOMAIN_NAME]" at bounding box center [372, 238] width 155 height 24
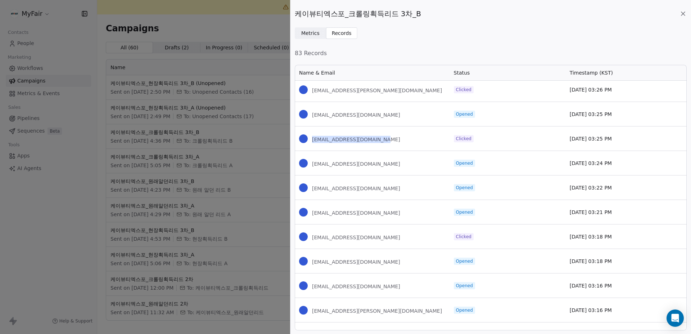
scroll to position [1760, 0]
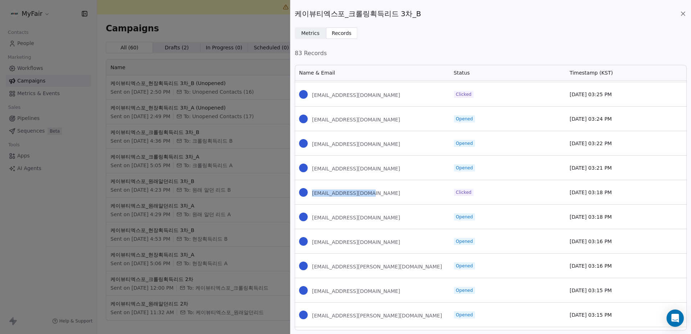
drag, startPoint x: 356, startPoint y: 196, endPoint x: 309, endPoint y: 195, distance: 47.5
click at [309, 195] on div "[EMAIL_ADDRESS][DOMAIN_NAME]" at bounding box center [372, 192] width 155 height 24
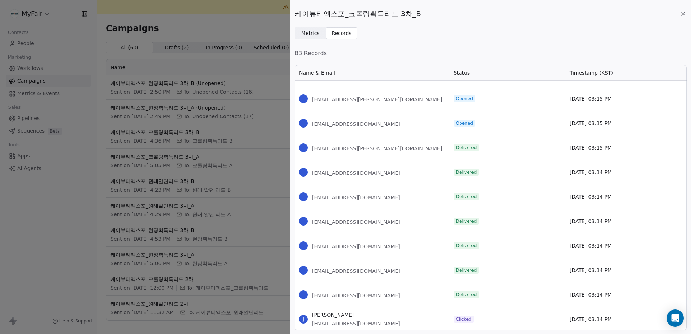
scroll to position [2120, 0]
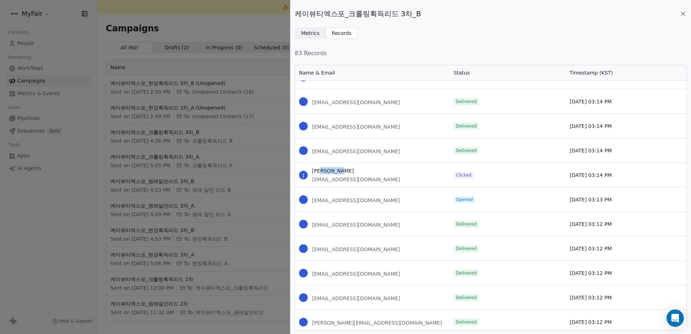
drag, startPoint x: 380, startPoint y: 173, endPoint x: 349, endPoint y: 171, distance: 30.7
click at [321, 171] on div "[PERSON_NAME] [EMAIL_ADDRESS][DOMAIN_NAME]" at bounding box center [372, 175] width 155 height 24
click at [373, 174] on div "[PERSON_NAME] [EMAIL_ADDRESS][DOMAIN_NAME]" at bounding box center [372, 175] width 155 height 24
drag, startPoint x: 358, startPoint y: 178, endPoint x: 316, endPoint y: 181, distance: 42.2
click at [311, 181] on div "[PERSON_NAME] [EMAIL_ADDRESS][DOMAIN_NAME]" at bounding box center [372, 175] width 155 height 24
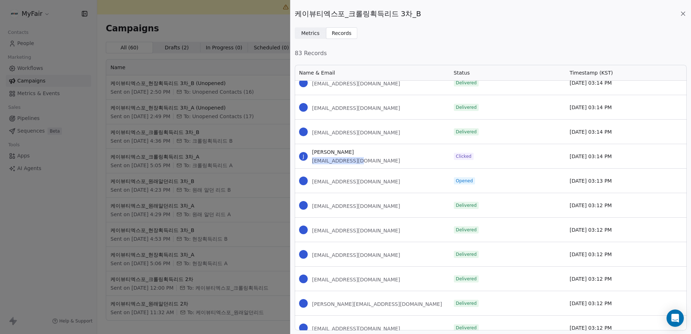
scroll to position [2197, 0]
